Goal: Task Accomplishment & Management: Use online tool/utility

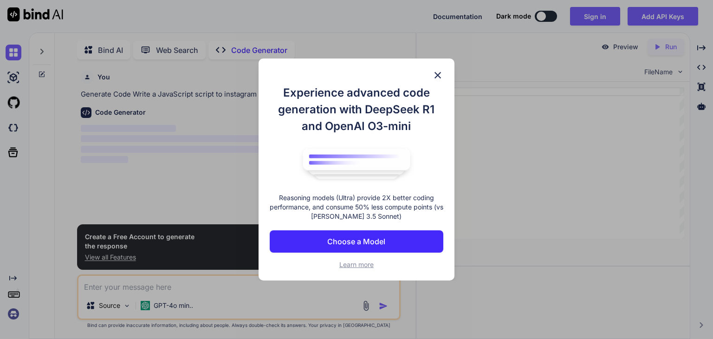
scroll to position [3, 0]
type textarea "x"
click at [347, 243] on p "Choose a Model" at bounding box center [356, 241] width 58 height 11
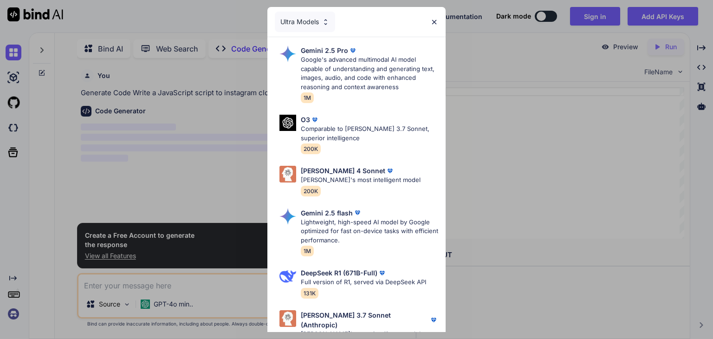
click at [312, 15] on div "Ultra Models" at bounding box center [305, 22] width 60 height 20
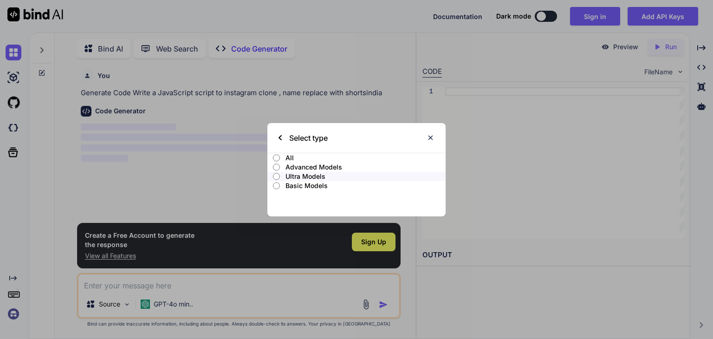
click at [275, 157] on input "All" at bounding box center [276, 157] width 7 height 7
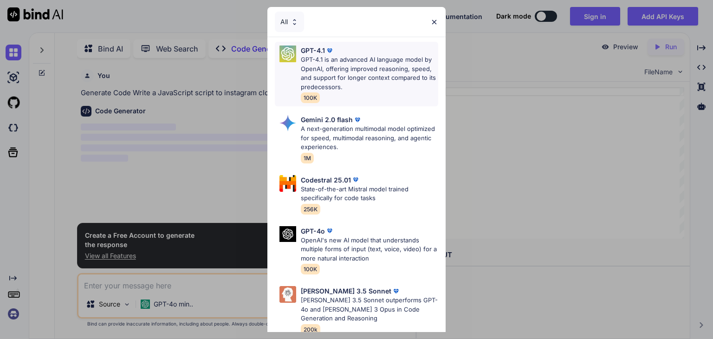
click at [357, 78] on p "GPT-4.1 is an advanced AI language model by OpenAI, offering improved reasoning…" at bounding box center [369, 73] width 137 height 36
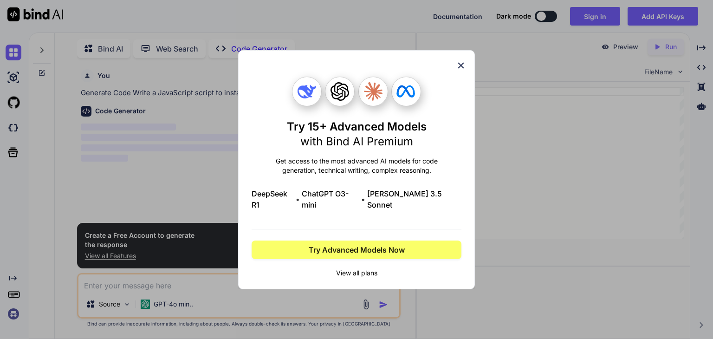
click at [371, 106] on div at bounding box center [373, 92] width 30 height 30
click at [460, 68] on icon at bounding box center [461, 65] width 6 height 6
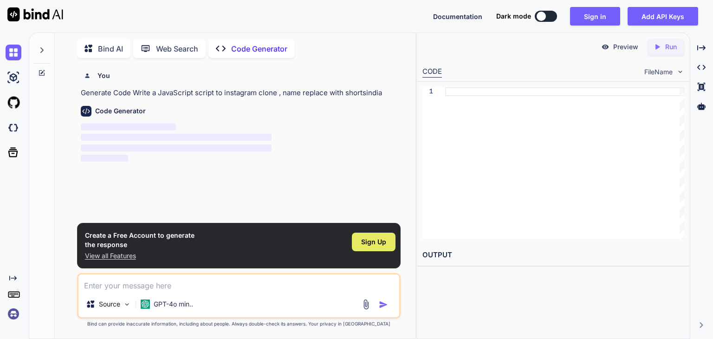
click at [385, 239] on span "Sign Up" at bounding box center [373, 241] width 25 height 9
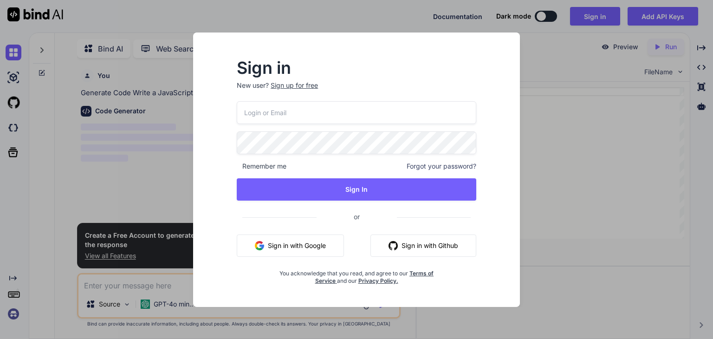
click at [315, 251] on button "Sign in with Google" at bounding box center [290, 245] width 107 height 22
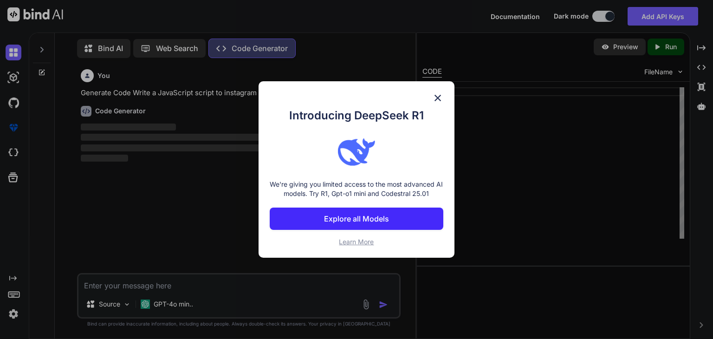
scroll to position [4, 0]
click at [435, 97] on img at bounding box center [437, 97] width 11 height 11
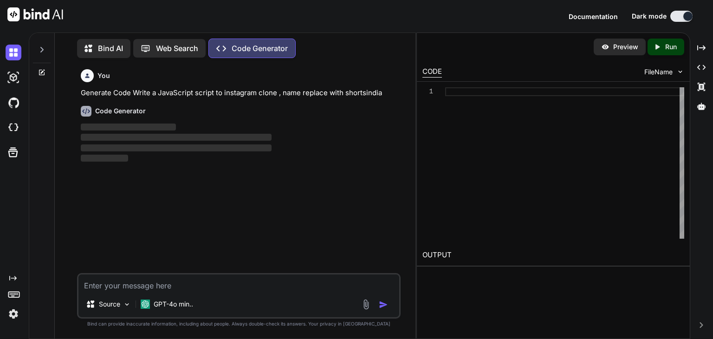
click at [592, 17] on div "Documentation Dark mode Created with Pixso." at bounding box center [637, 16] width 137 height 11
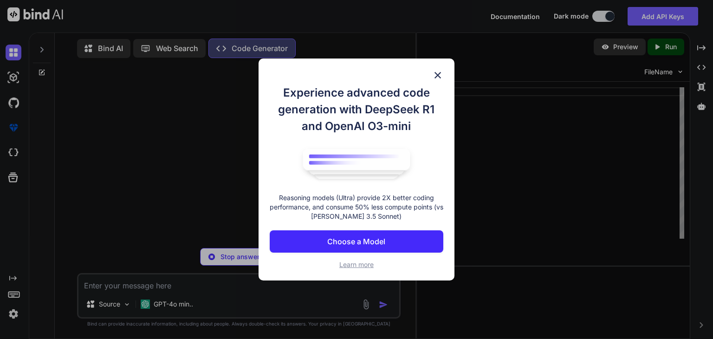
click at [440, 71] on img at bounding box center [437, 75] width 11 height 11
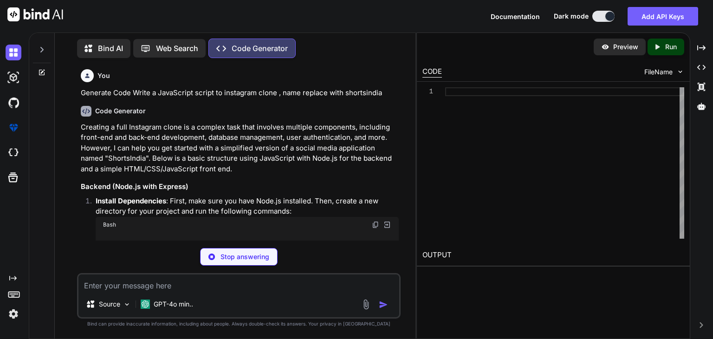
click at [613, 16] on div at bounding box center [609, 16] width 9 height 9
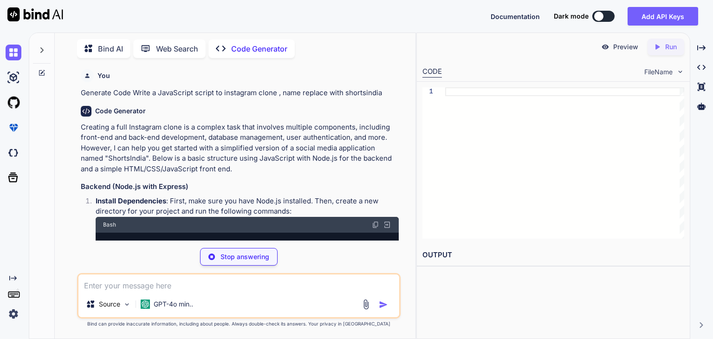
scroll to position [3, 0]
click at [351, 157] on p "Creating a full Instagram clone is a complex task that involves multiple compon…" at bounding box center [240, 148] width 318 height 52
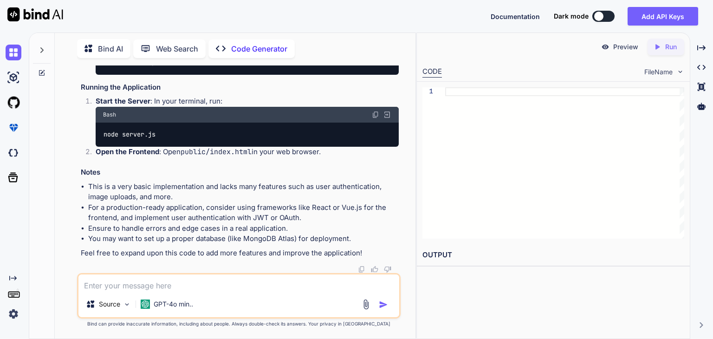
scroll to position [1556, 0]
click at [117, 310] on div "Source" at bounding box center [108, 304] width 52 height 19
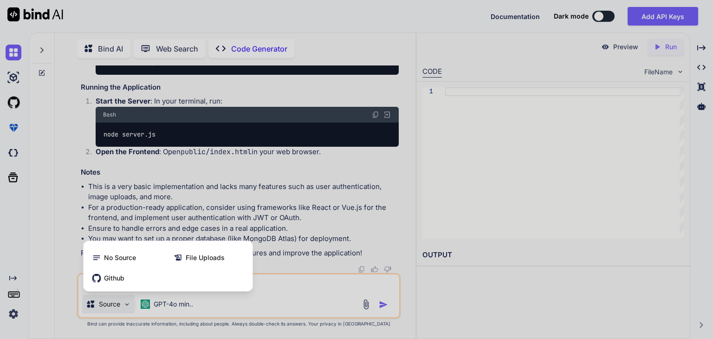
click at [117, 310] on div at bounding box center [356, 169] width 713 height 339
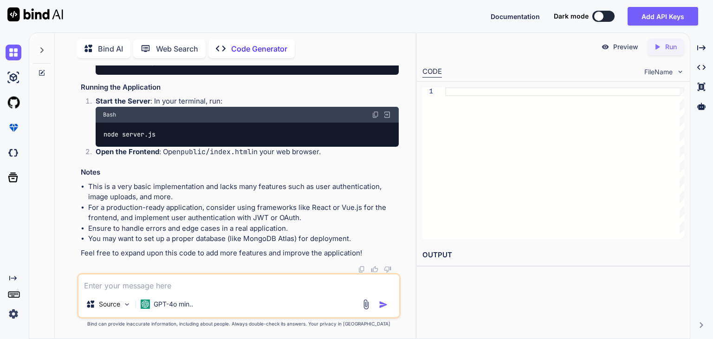
click at [660, 69] on span "FileName" at bounding box center [658, 71] width 28 height 9
click at [296, 92] on h3 "Running the Application" at bounding box center [240, 87] width 318 height 11
click at [244, 46] on p "Code Generator" at bounding box center [259, 48] width 56 height 11
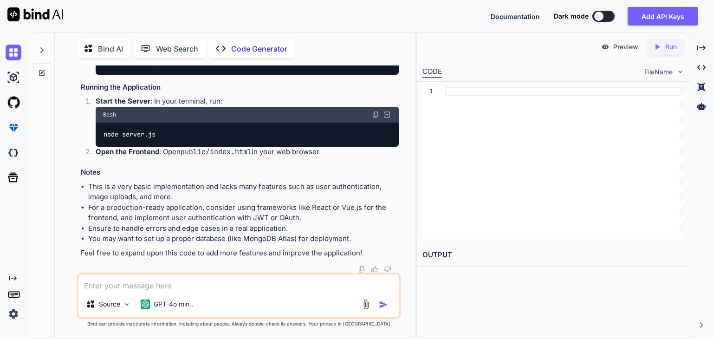
click at [244, 46] on p "Code Generator" at bounding box center [259, 48] width 56 height 11
click at [232, 227] on li "Ensure to handle errors and edge cases in a real application." at bounding box center [243, 228] width 311 height 11
click at [287, 253] on p "Feel free to expand upon this code to add more features and improve the applica…" at bounding box center [240, 253] width 318 height 11
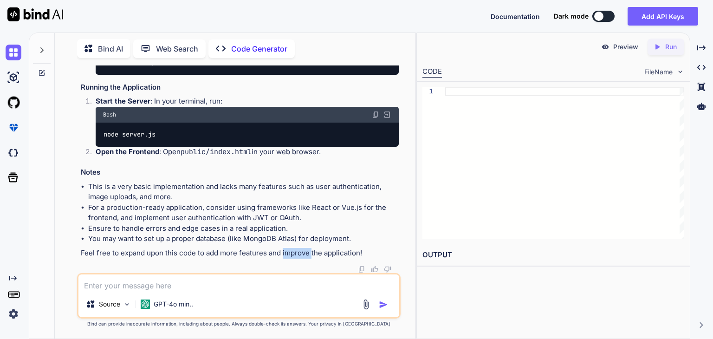
click at [287, 253] on p "Feel free to expand upon this code to add more features and improve the applica…" at bounding box center [240, 253] width 318 height 11
click at [322, 219] on li "For a production-ready application, consider using frameworks like React or Vue…" at bounding box center [243, 212] width 311 height 21
